Goal: Use online tool/utility: Utilize a website feature to perform a specific function

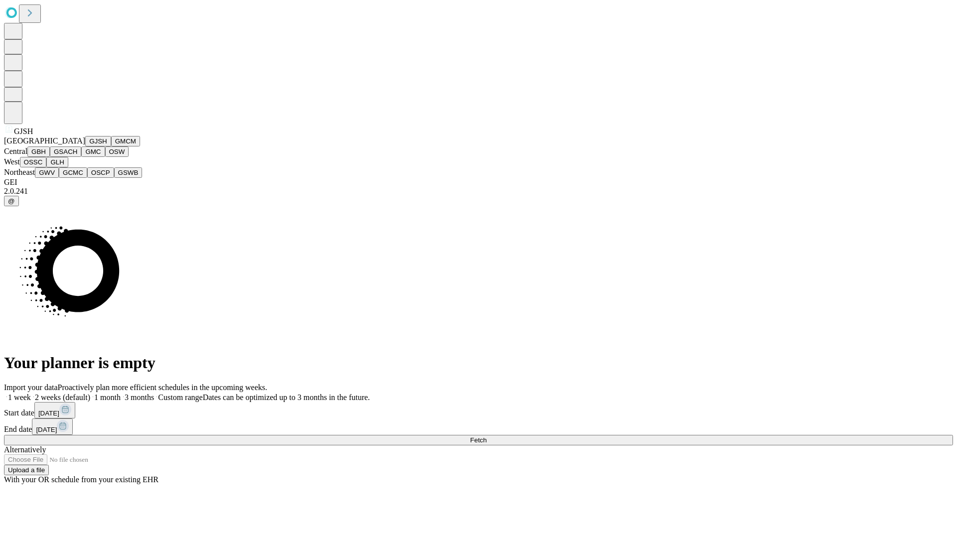
click at [85, 147] on button "GJSH" at bounding box center [98, 141] width 26 height 10
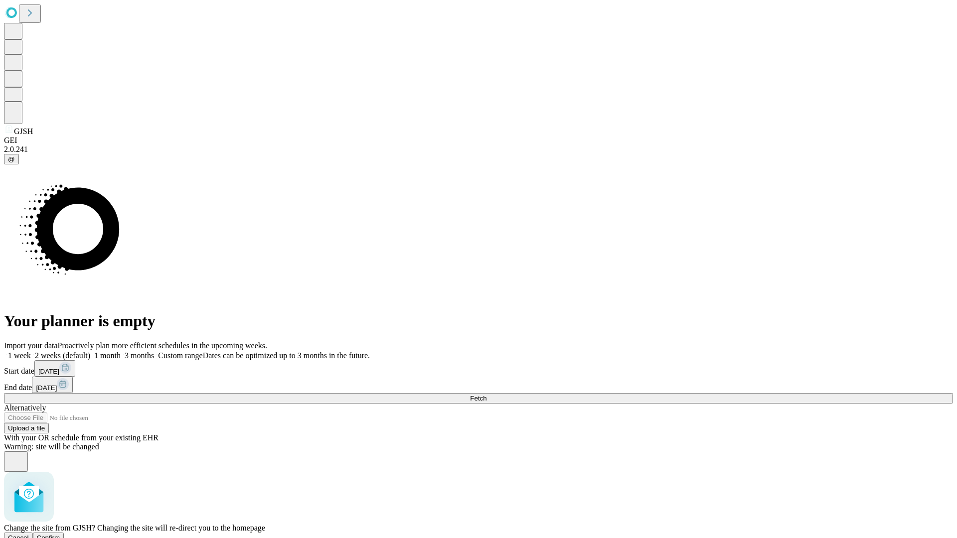
click at [60, 534] on span "Confirm" at bounding box center [48, 537] width 23 height 7
click at [90, 351] on label "2 weeks (default)" at bounding box center [60, 355] width 59 height 8
click at [486, 395] on span "Fetch" at bounding box center [478, 398] width 16 height 7
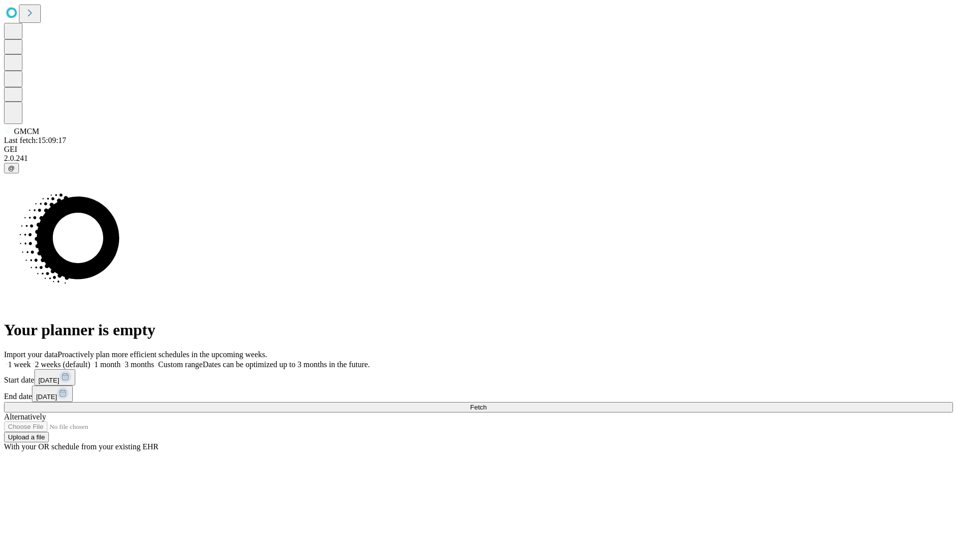
click at [90, 360] on label "2 weeks (default)" at bounding box center [60, 364] width 59 height 8
click at [486, 404] on span "Fetch" at bounding box center [478, 407] width 16 height 7
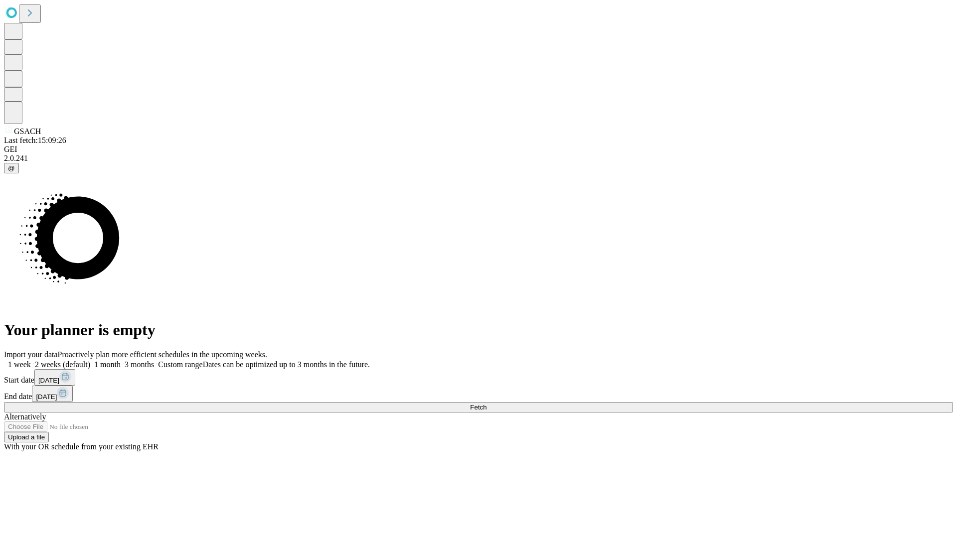
click at [90, 360] on label "2 weeks (default)" at bounding box center [60, 364] width 59 height 8
click at [486, 404] on span "Fetch" at bounding box center [478, 407] width 16 height 7
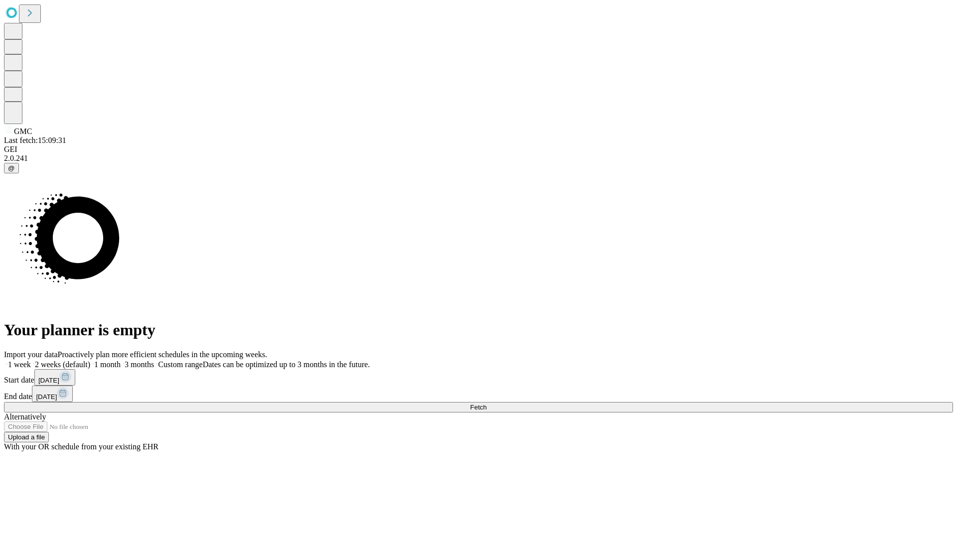
click at [90, 360] on label "2 weeks (default)" at bounding box center [60, 364] width 59 height 8
click at [486, 404] on span "Fetch" at bounding box center [478, 407] width 16 height 7
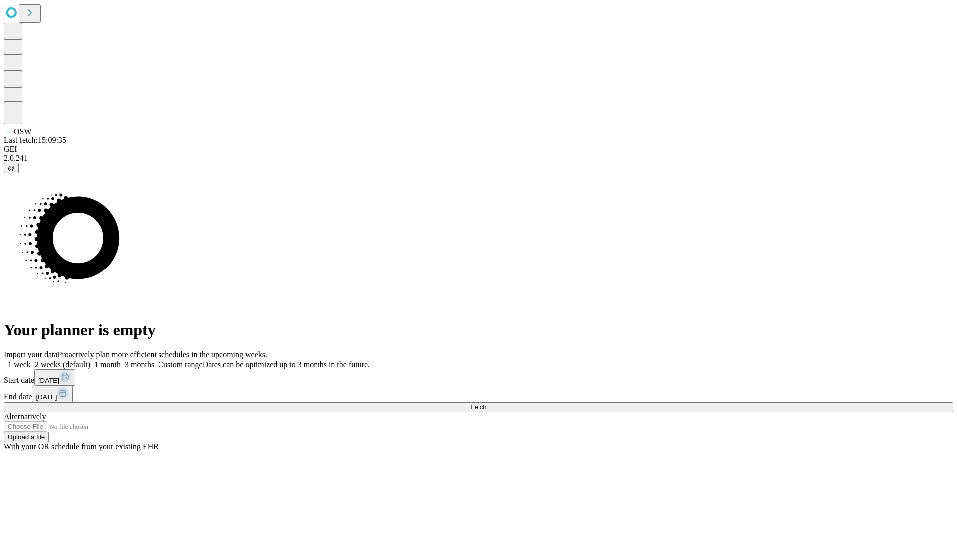
click at [90, 360] on label "2 weeks (default)" at bounding box center [60, 364] width 59 height 8
click at [486, 404] on span "Fetch" at bounding box center [478, 407] width 16 height 7
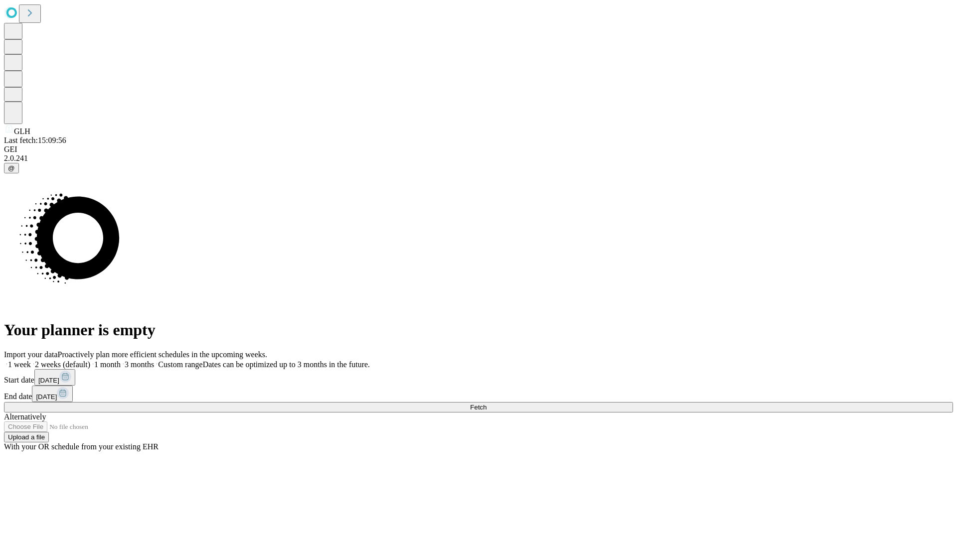
click at [90, 360] on label "2 weeks (default)" at bounding box center [60, 364] width 59 height 8
click at [486, 404] on span "Fetch" at bounding box center [478, 407] width 16 height 7
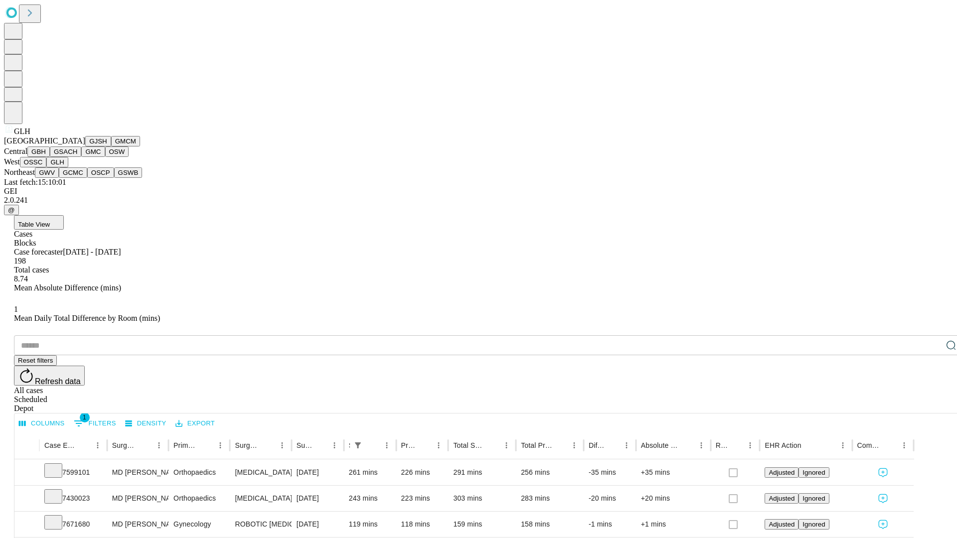
click at [59, 178] on button "GWV" at bounding box center [47, 172] width 24 height 10
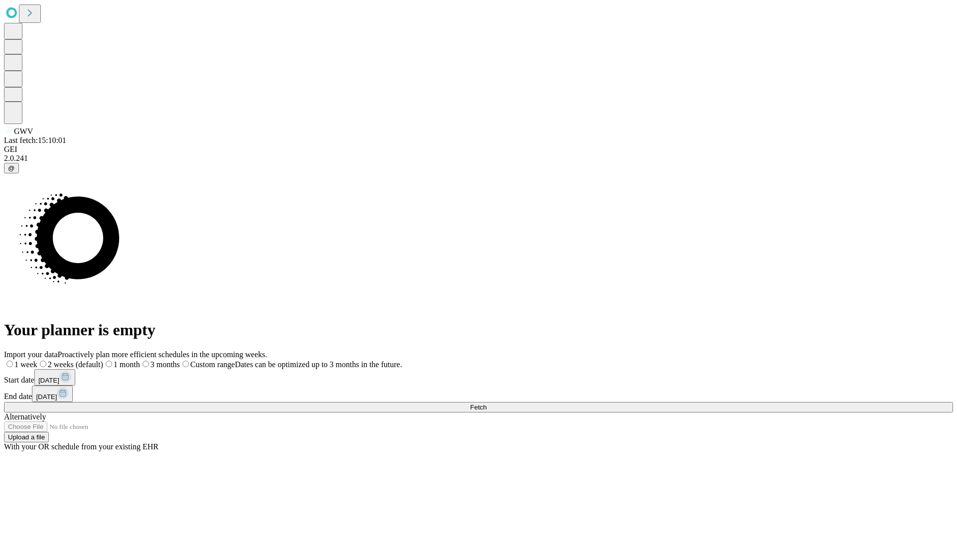
click at [103, 360] on label "2 weeks (default)" at bounding box center [70, 364] width 66 height 8
click at [486, 404] on span "Fetch" at bounding box center [478, 407] width 16 height 7
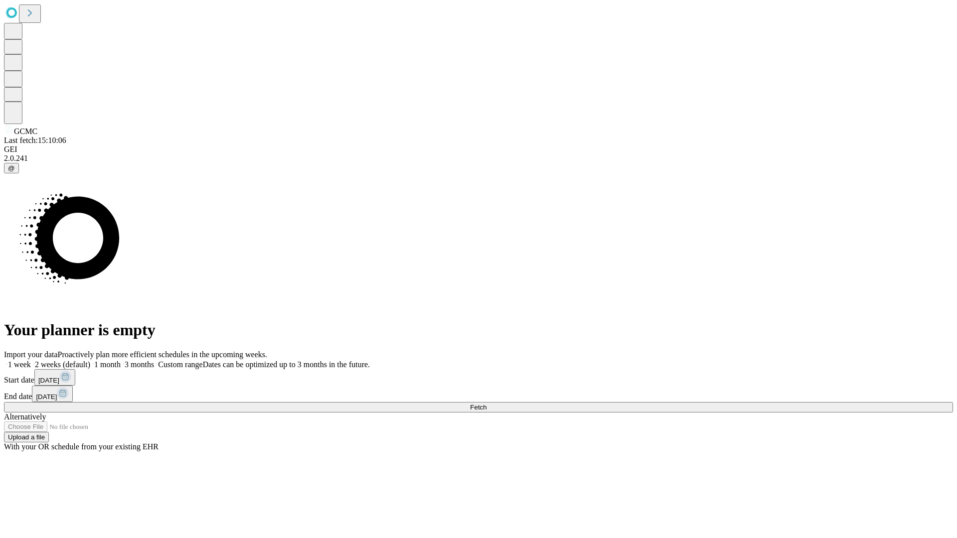
click at [90, 360] on label "2 weeks (default)" at bounding box center [60, 364] width 59 height 8
click at [486, 404] on span "Fetch" at bounding box center [478, 407] width 16 height 7
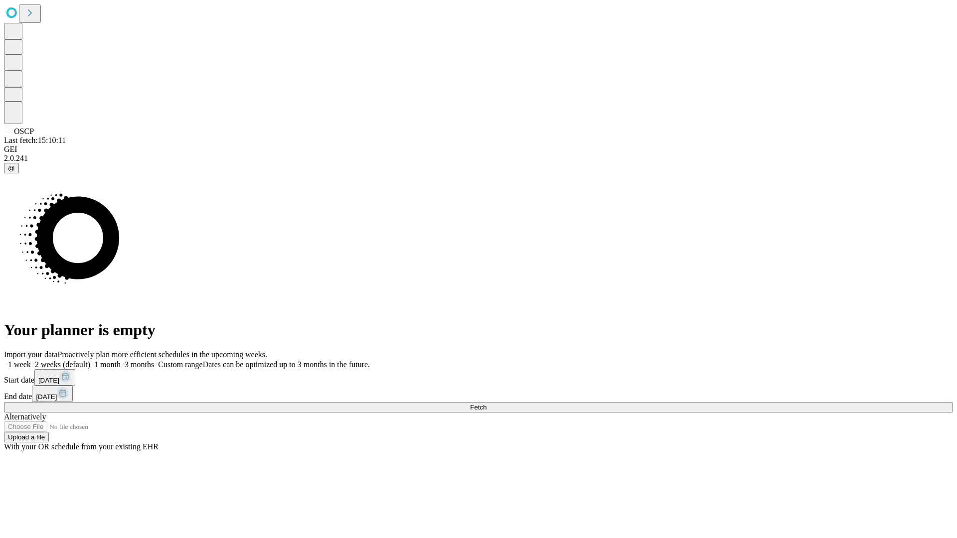
click at [90, 360] on label "2 weeks (default)" at bounding box center [60, 364] width 59 height 8
click at [486, 404] on span "Fetch" at bounding box center [478, 407] width 16 height 7
